Goal: Task Accomplishment & Management: Complete application form

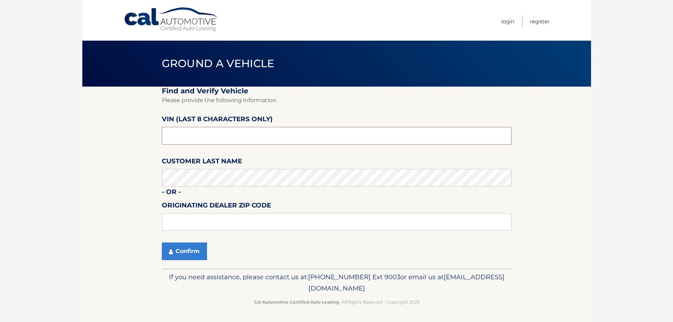
click at [192, 136] on input "text" at bounding box center [337, 136] width 350 height 18
type input "ND532117"
click at [180, 252] on button "Confirm" at bounding box center [184, 251] width 45 height 18
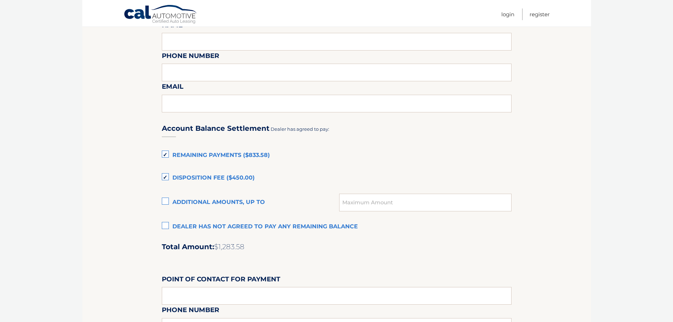
scroll to position [380, 0]
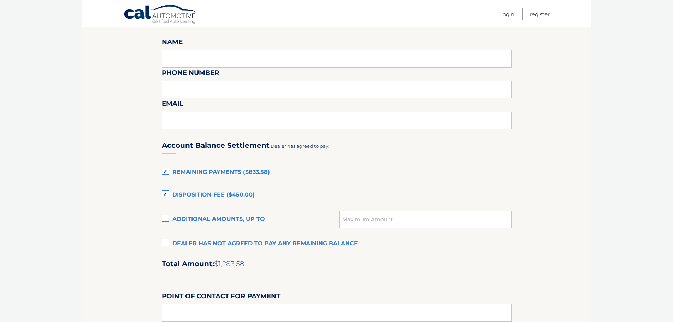
drag, startPoint x: 70, startPoint y: 208, endPoint x: 90, endPoint y: 213, distance: 21.0
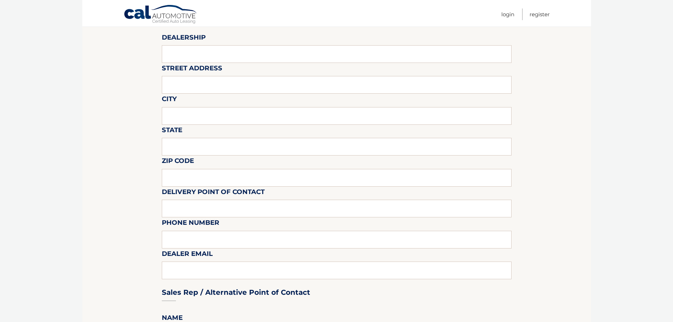
scroll to position [0, 0]
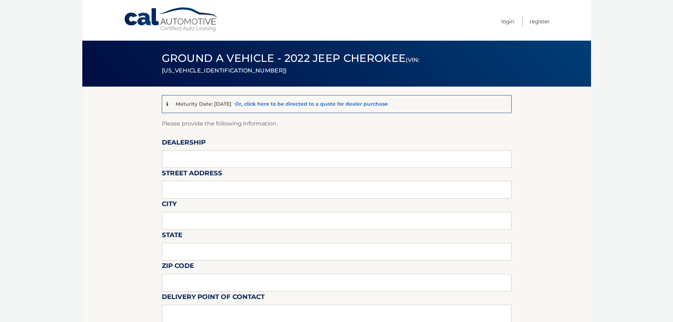
click at [302, 104] on link "Or, click here to be directed to a quote for dealer purchase" at bounding box center [311, 104] width 153 height 6
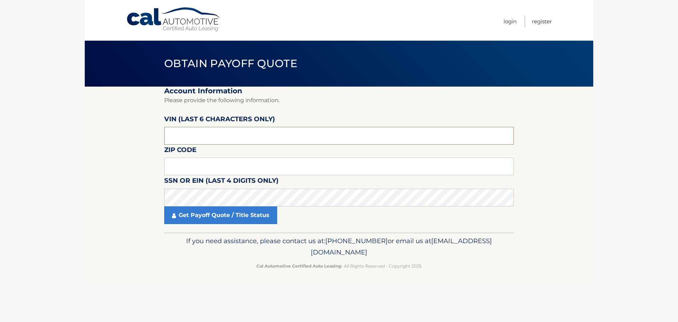
click at [203, 136] on input "text" at bounding box center [339, 136] width 350 height 18
type input "nd5321"
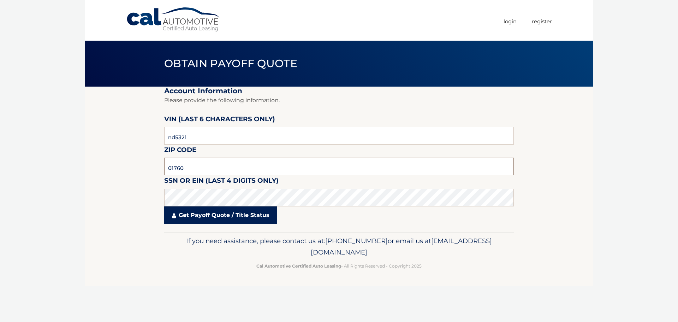
type input "01760"
click at [200, 213] on link "Get Payoff Quote / Title Status" at bounding box center [220, 215] width 113 height 18
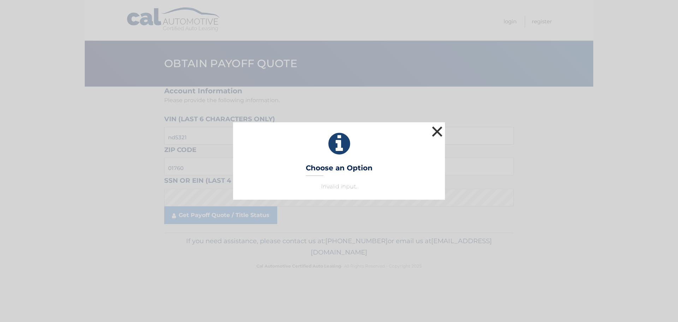
click at [438, 125] on button "×" at bounding box center [437, 131] width 14 height 14
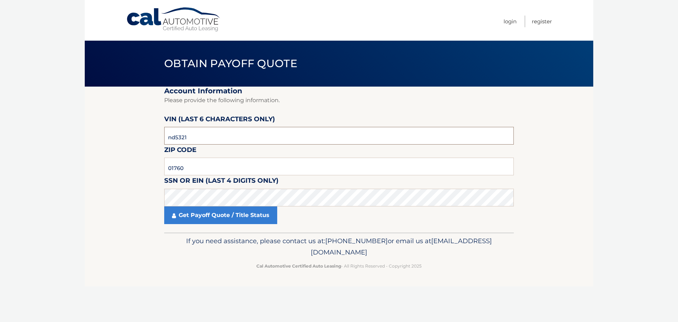
drag, startPoint x: 215, startPoint y: 134, endPoint x: 121, endPoint y: 130, distance: 94.4
click at [121, 130] on section "Account Information Please provide the following information. VIN (last 6 chara…" at bounding box center [339, 160] width 509 height 146
type input "5*****"
type input "532117"
click button "For Originating Dealer" at bounding box center [0, 0] width 0 height 0
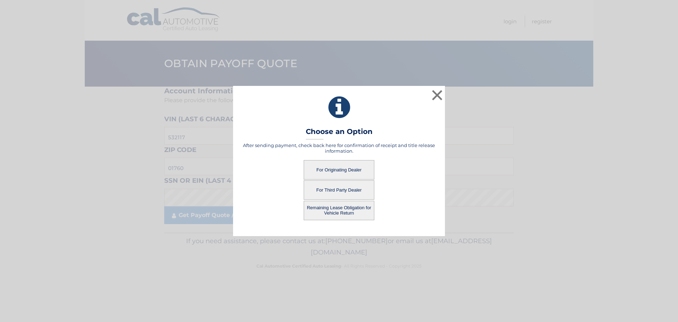
click at [342, 173] on button "For Originating Dealer" at bounding box center [339, 169] width 71 height 19
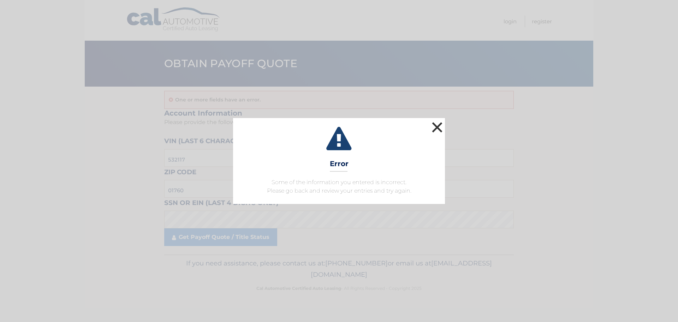
click at [439, 124] on button "×" at bounding box center [437, 127] width 14 height 14
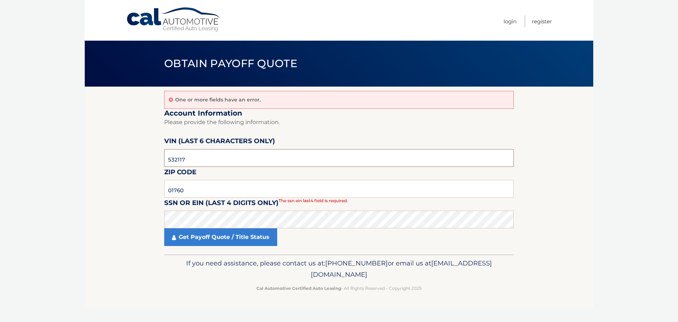
drag, startPoint x: 214, startPoint y: 159, endPoint x: 90, endPoint y: 153, distance: 123.8
click at [92, 154] on section "One or more fields have an error. Account Information Please provide the follow…" at bounding box center [339, 171] width 509 height 168
type input "532117"
click at [196, 186] on input "01760" at bounding box center [339, 189] width 350 height 18
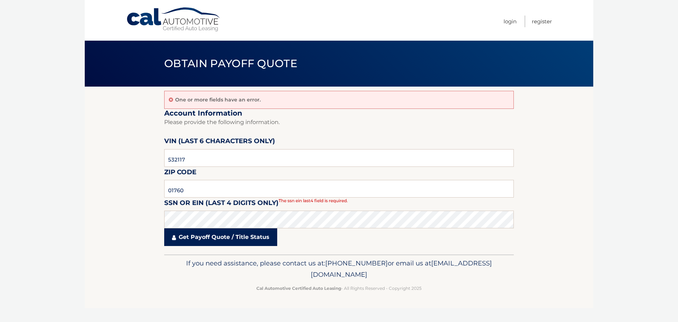
click at [227, 243] on link "Get Payoff Quote / Title Status" at bounding box center [220, 237] width 113 height 18
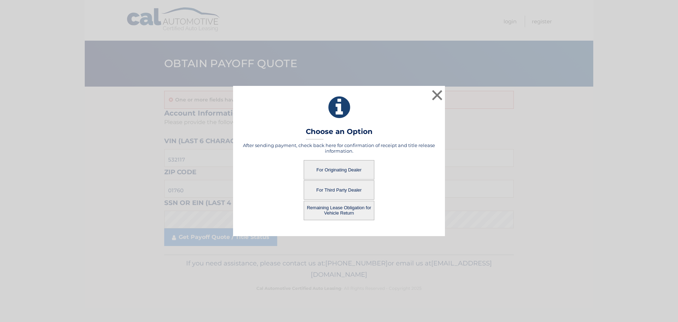
click at [347, 171] on button "For Originating Dealer" at bounding box center [339, 169] width 71 height 19
click at [341, 172] on button "For Originating Dealer" at bounding box center [339, 169] width 71 height 19
